Goal: Entertainment & Leisure: Consume media (video, audio)

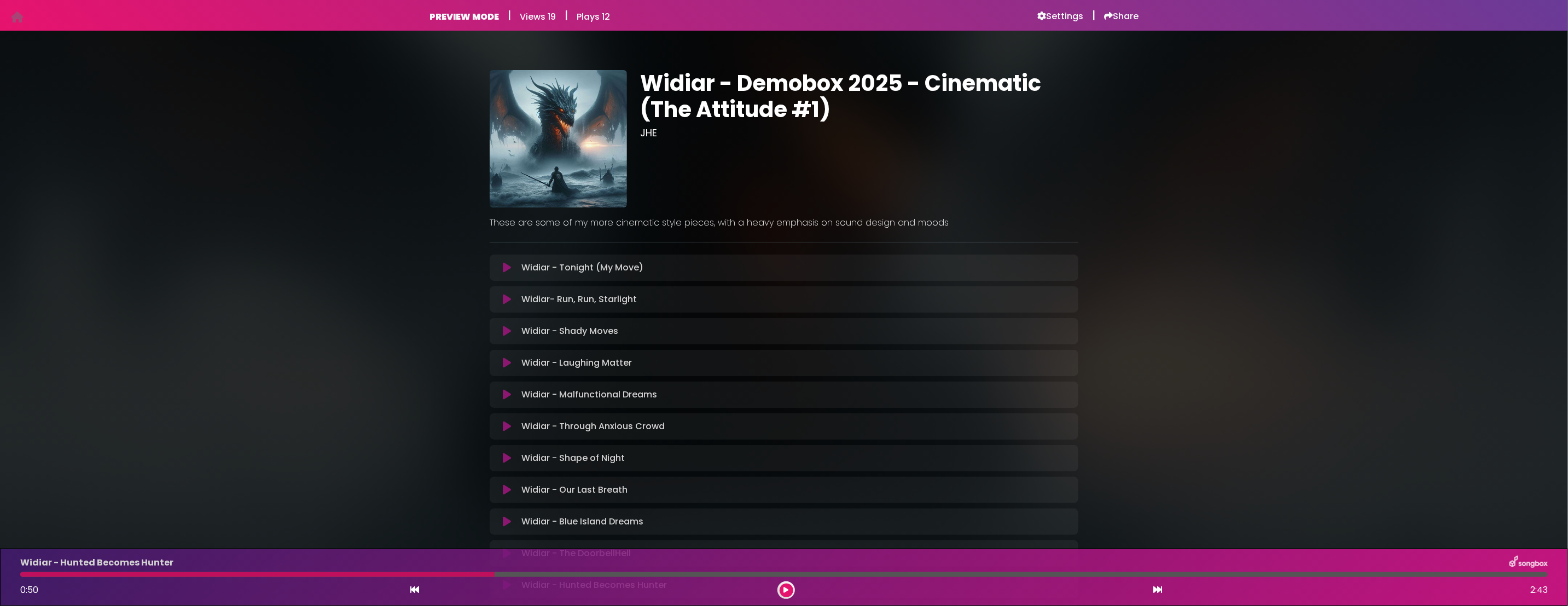
scroll to position [110, 0]
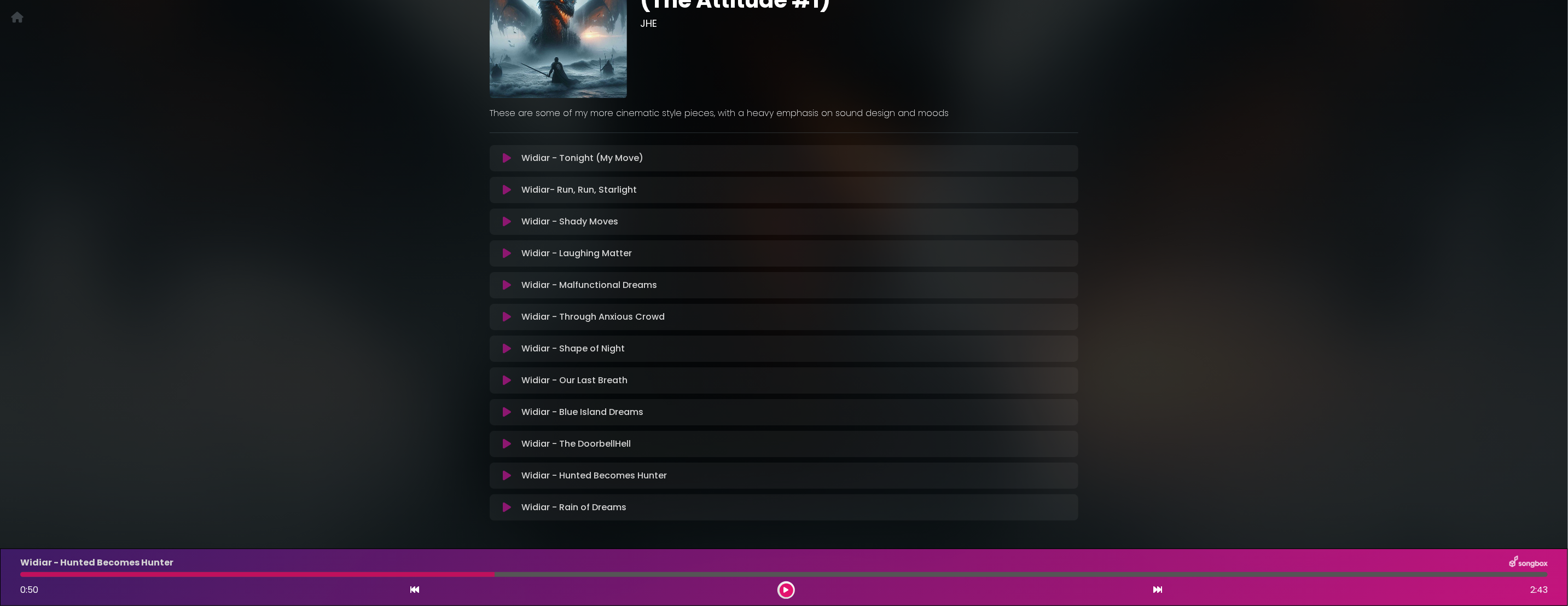
click at [507, 513] on icon at bounding box center [506, 507] width 8 height 11
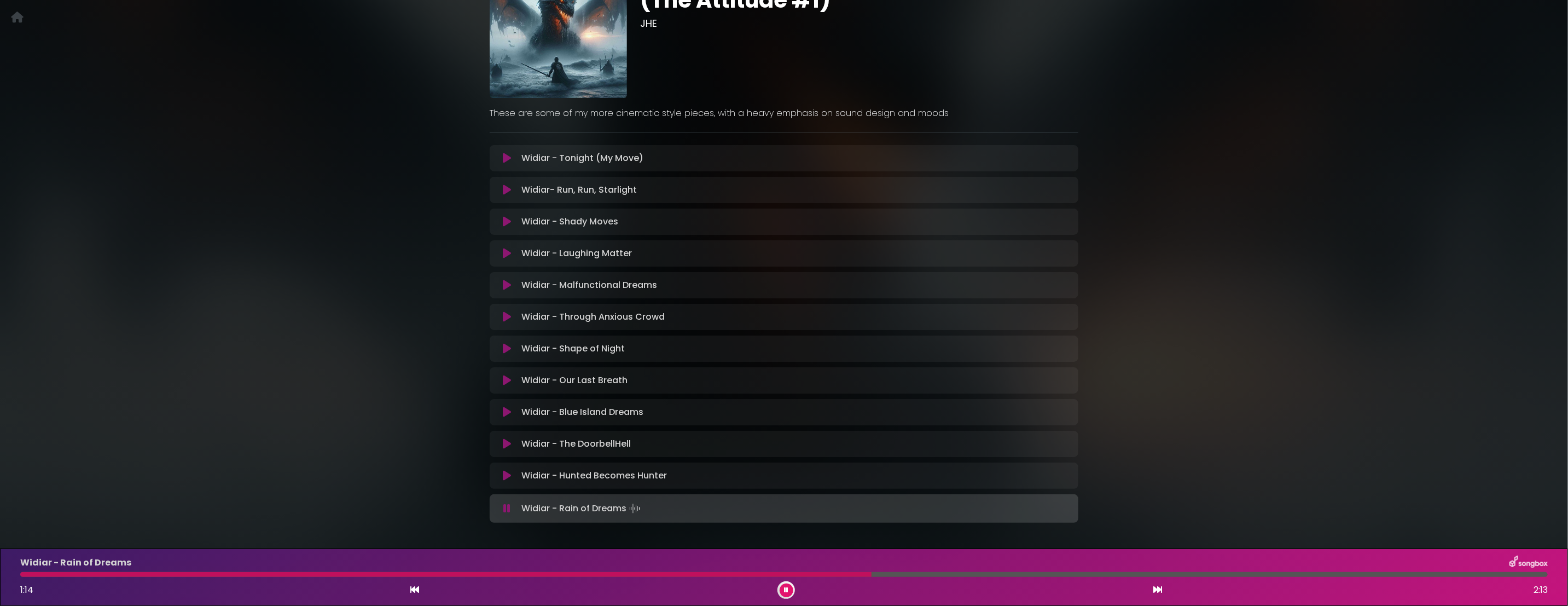
click at [507, 446] on icon at bounding box center [506, 444] width 8 height 11
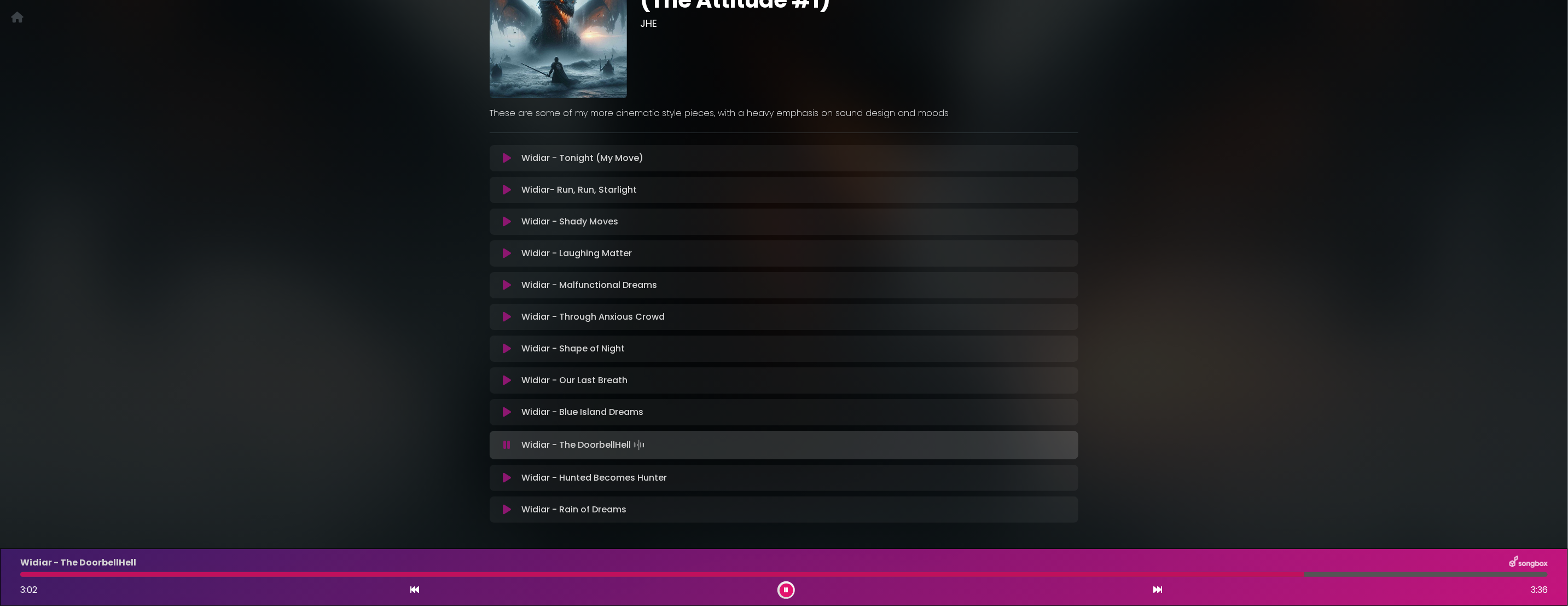
click at [1457, 576] on div at bounding box center [784, 575] width 1528 height 5
click at [1513, 572] on div at bounding box center [784, 575] width 1528 height 5
click at [507, 417] on icon at bounding box center [506, 412] width 8 height 11
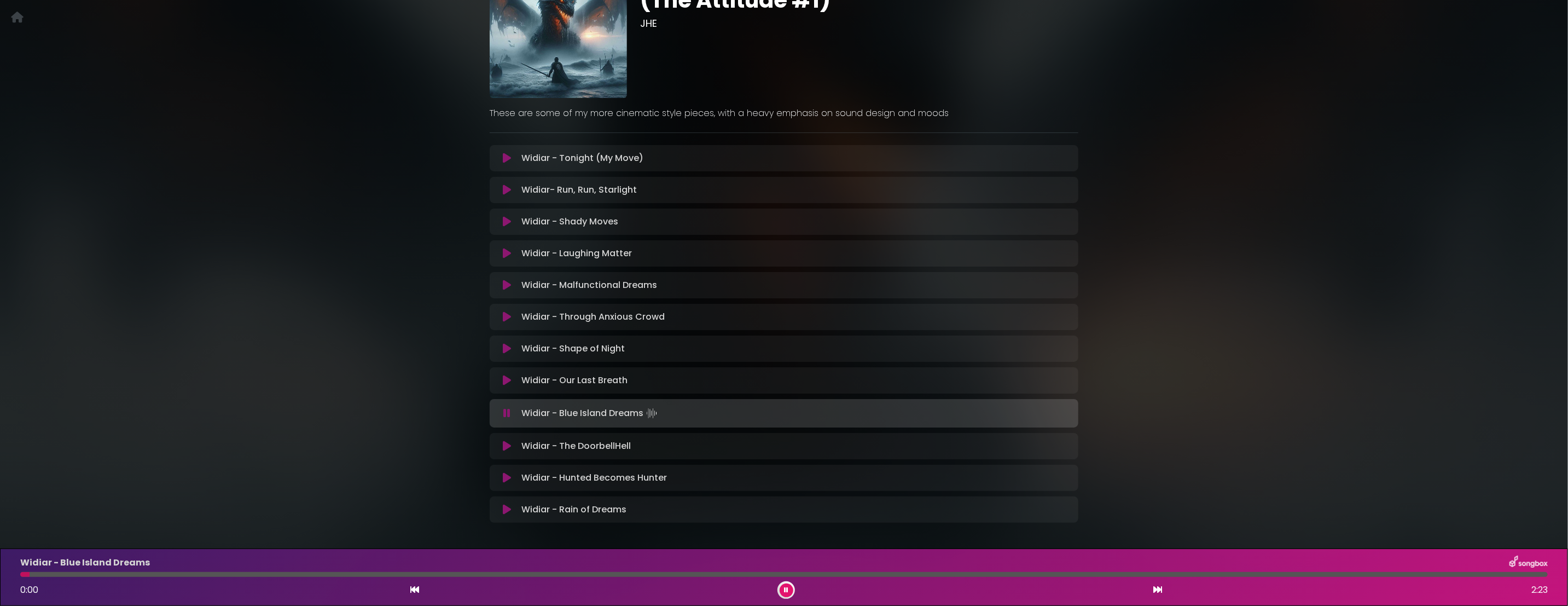
click at [505, 380] on icon at bounding box center [506, 380] width 8 height 11
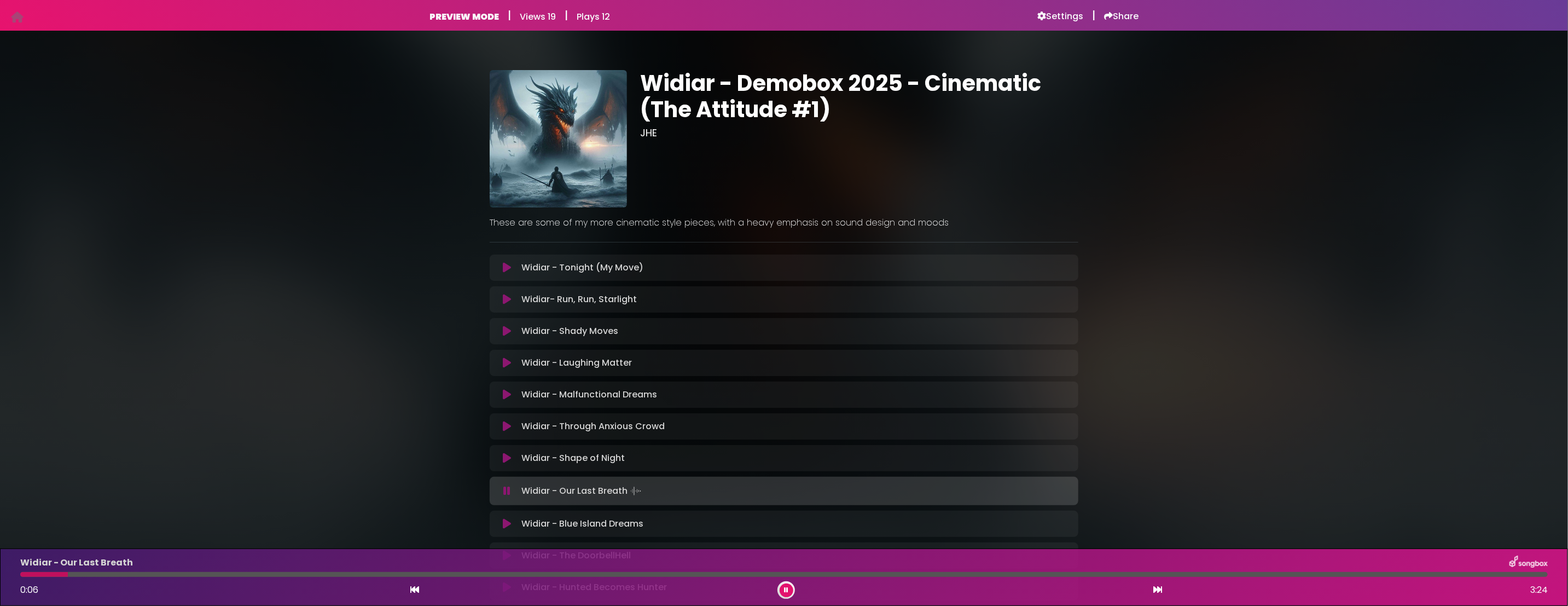
scroll to position [0, 0]
drag, startPoint x: 789, startPoint y: 592, endPoint x: 756, endPoint y: 528, distance: 72.0
click at [788, 591] on button at bounding box center [786, 590] width 13 height 13
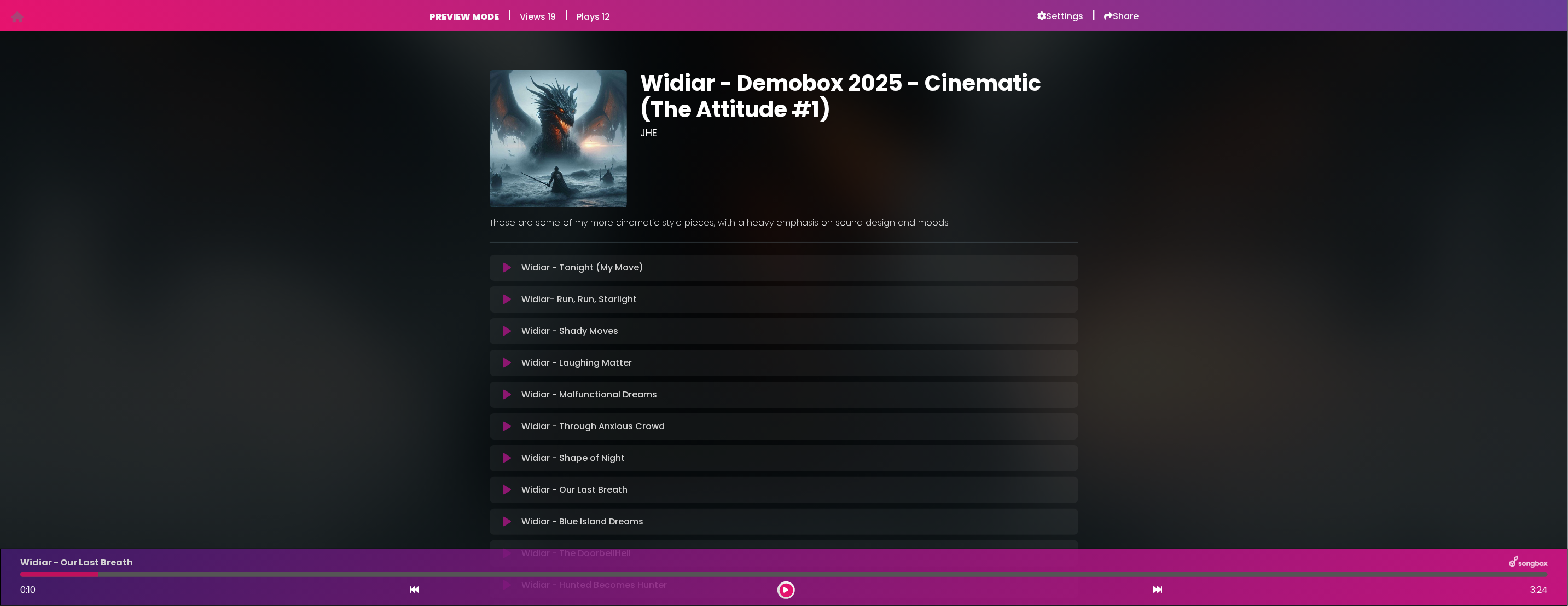
click at [505, 336] on icon at bounding box center [506, 331] width 8 height 11
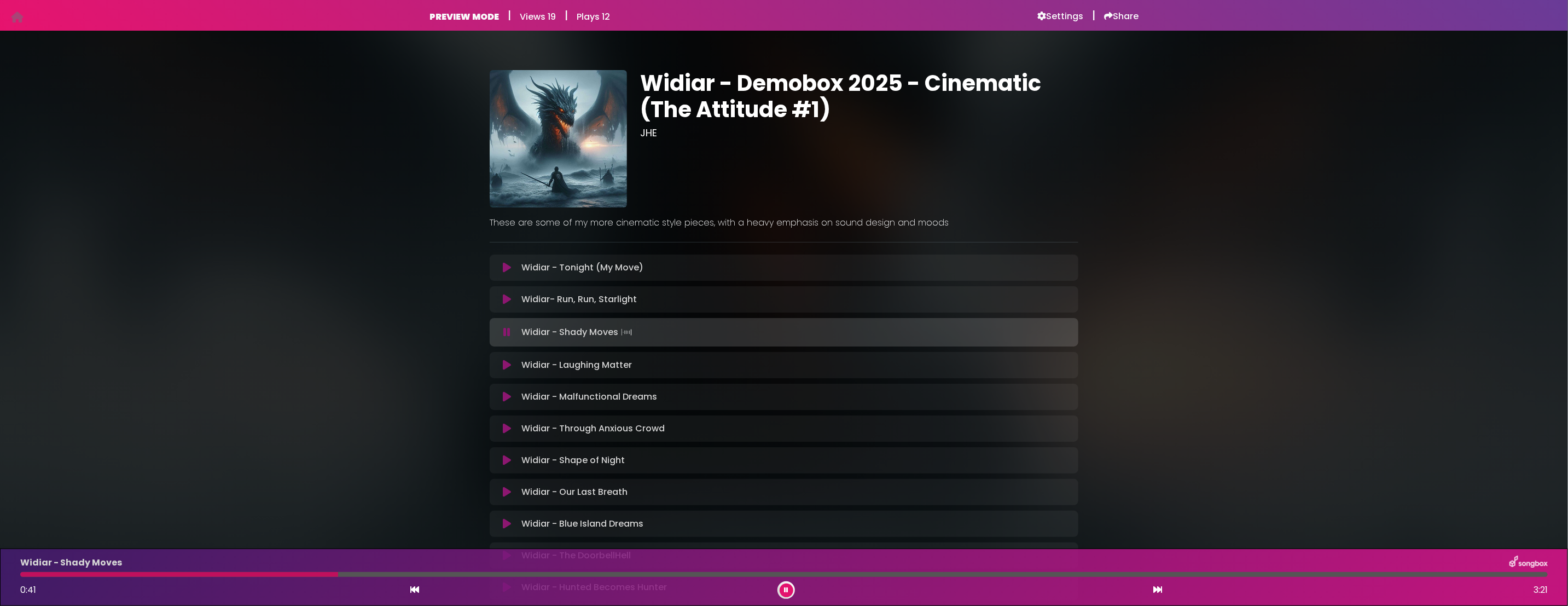
click at [507, 270] on icon at bounding box center [506, 268] width 8 height 11
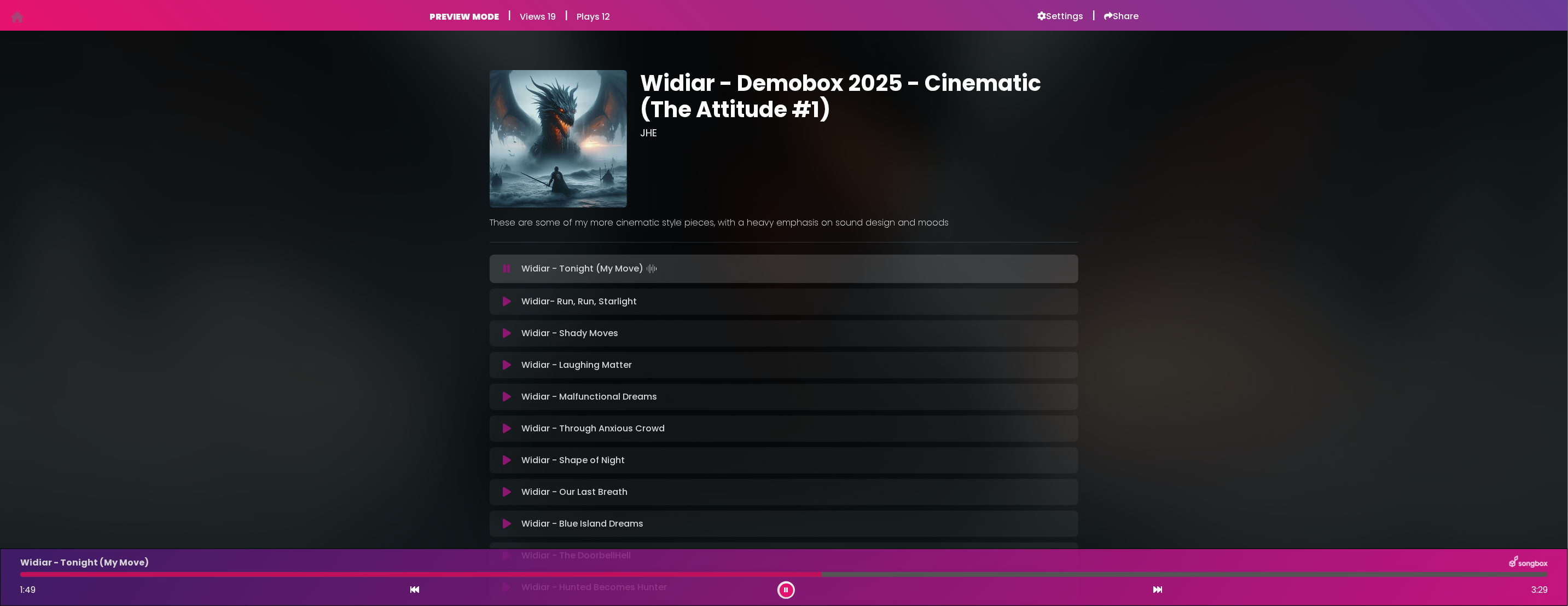
scroll to position [110, 0]
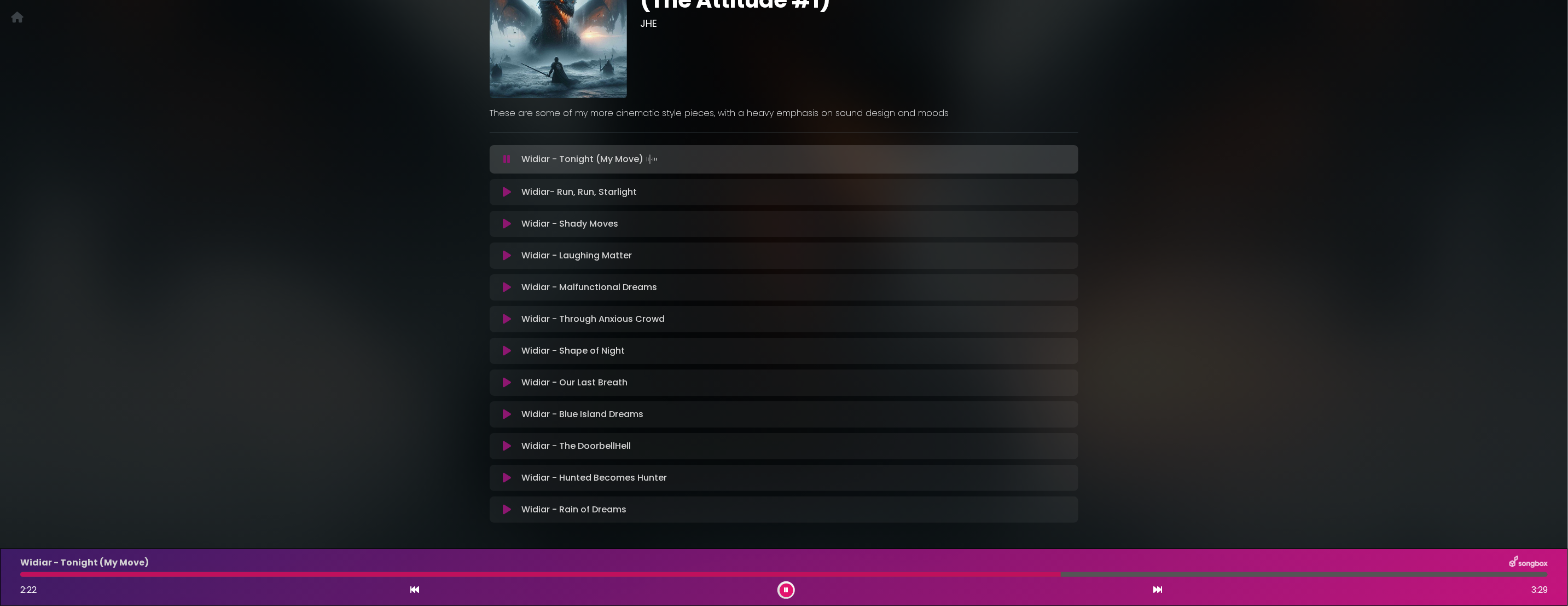
click at [506, 188] on icon at bounding box center [506, 192] width 8 height 11
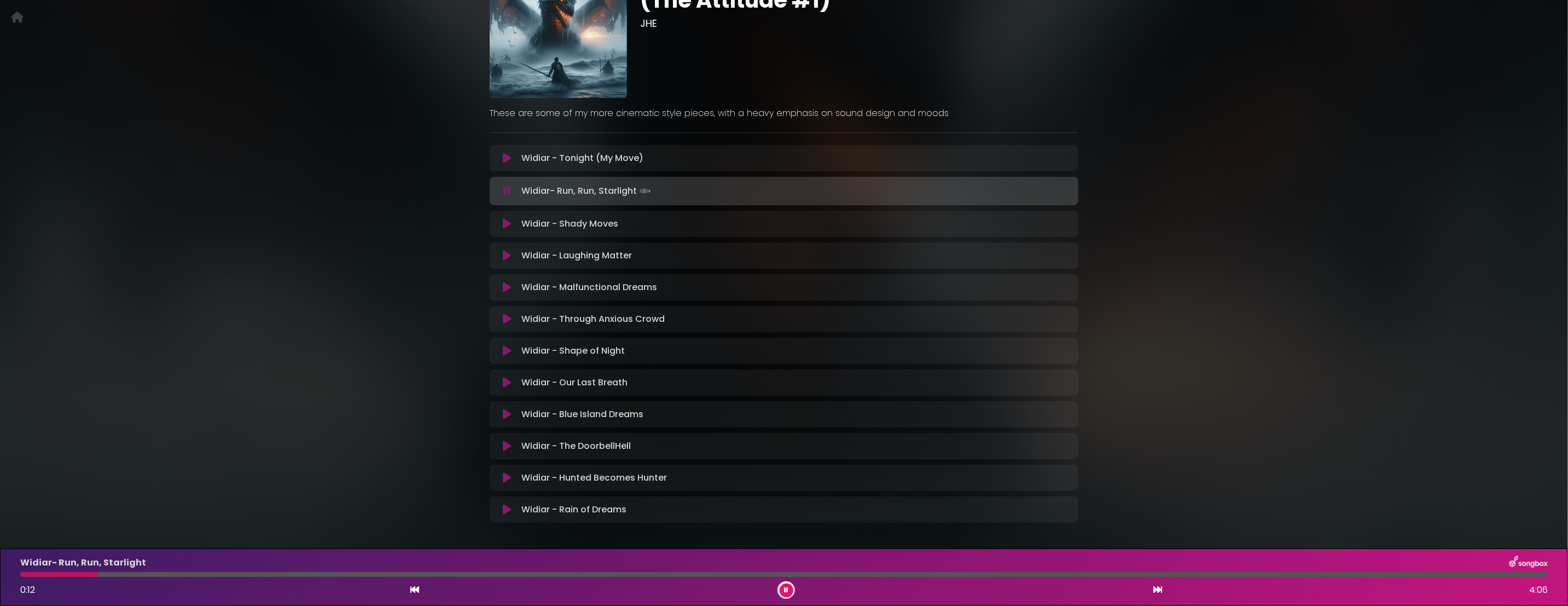
click at [447, 577] on div "Widiar- Run, Run, Starlight 0:12 4:06" at bounding box center [784, 578] width 1541 height 43
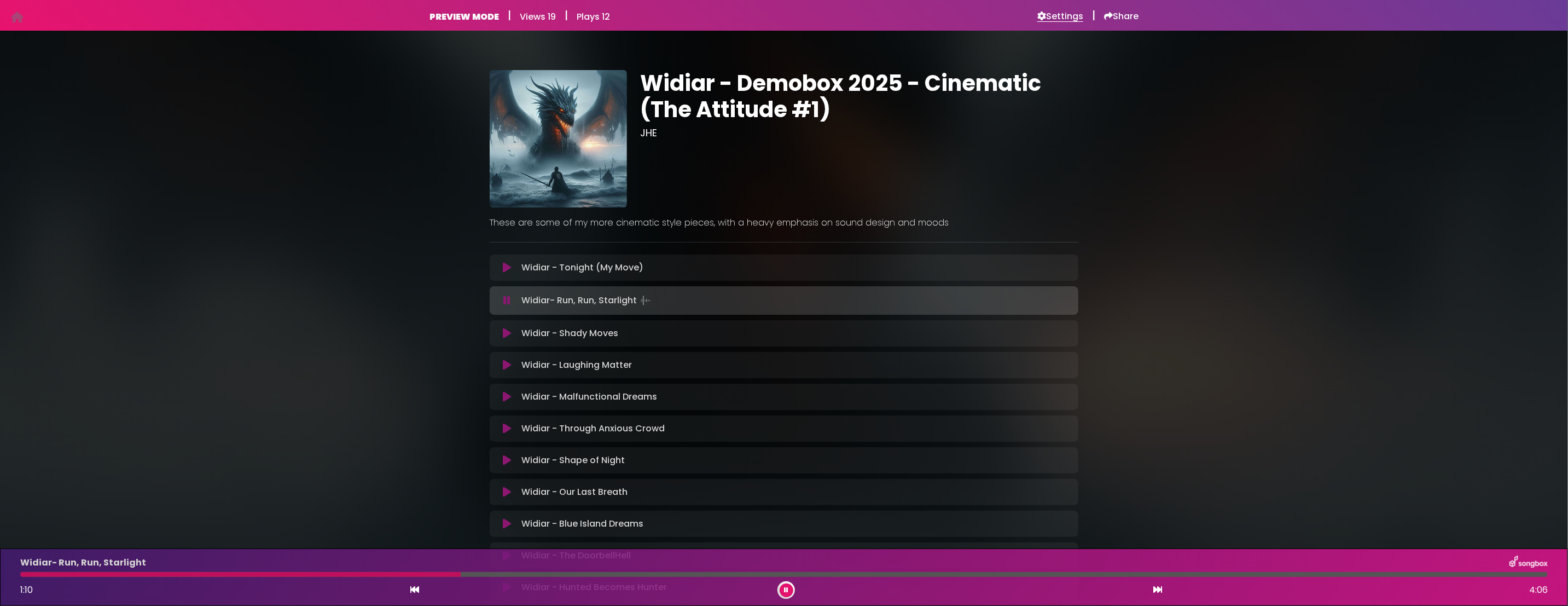
click at [1043, 16] on h6 "Settings" at bounding box center [1060, 16] width 46 height 11
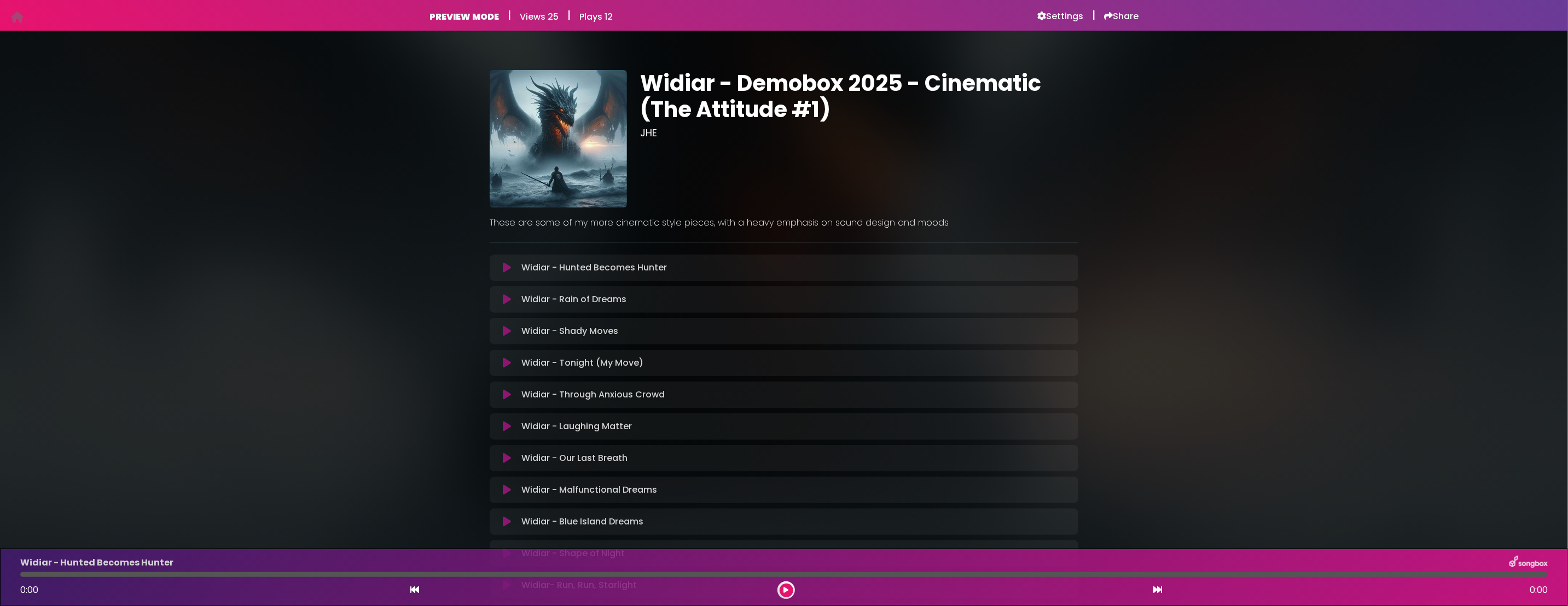
click at [507, 270] on icon at bounding box center [506, 268] width 8 height 11
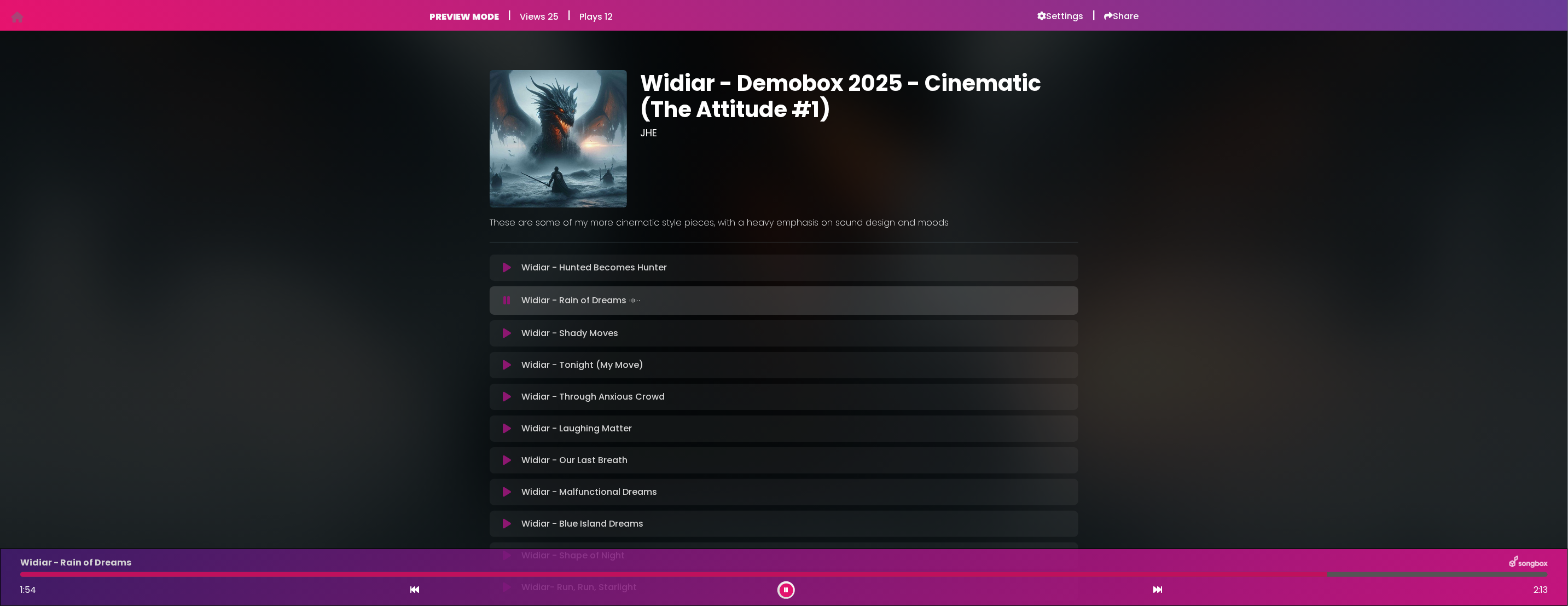
click at [789, 593] on button at bounding box center [786, 590] width 13 height 13
